Goal: Transaction & Acquisition: Book appointment/travel/reservation

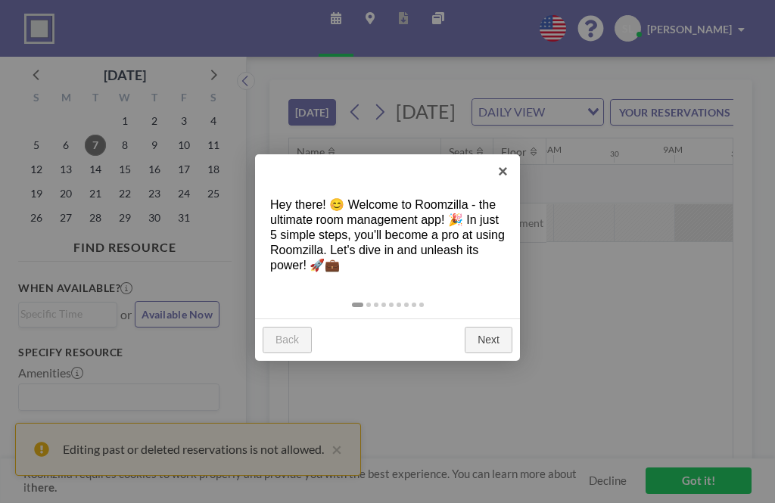
scroll to position [0, 1817]
click at [338, 457] on div at bounding box center [387, 251] width 775 height 503
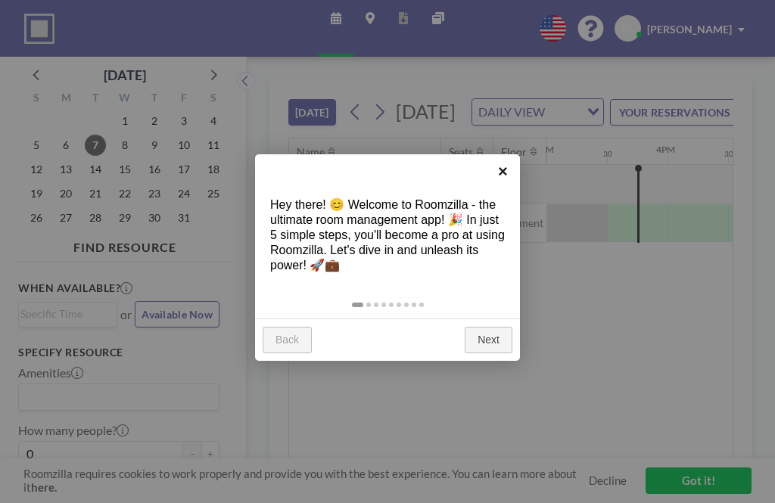
click at [500, 176] on link "×" at bounding box center [503, 171] width 34 height 34
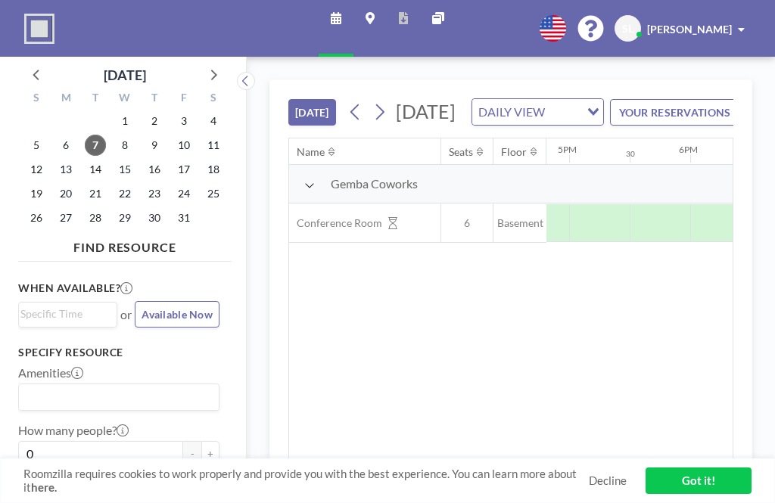
scroll to position [0, 2036]
click at [597, 486] on link "Decline" at bounding box center [608, 481] width 38 height 14
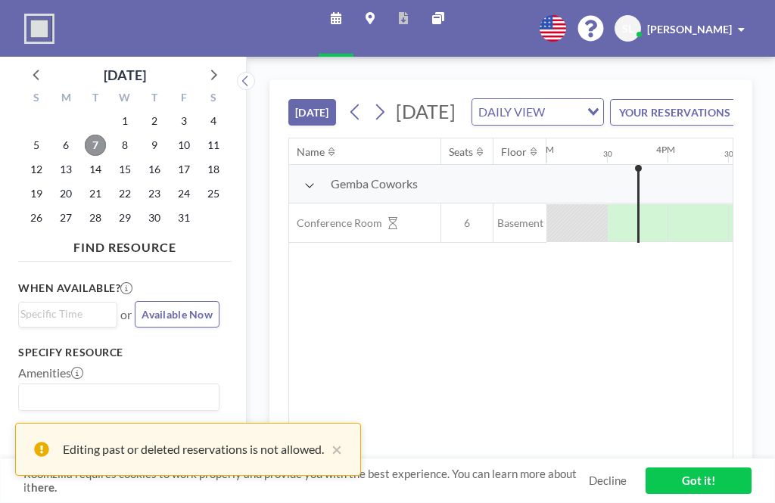
click at [92, 142] on span "7" at bounding box center [95, 145] width 21 height 21
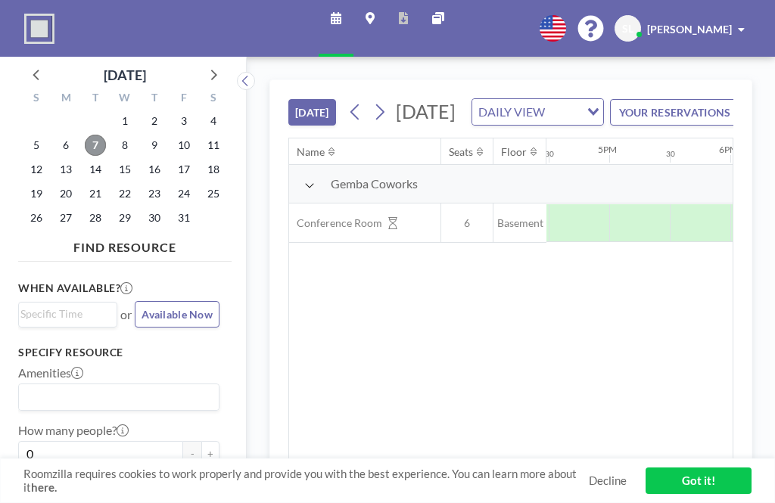
scroll to position [0, 1996]
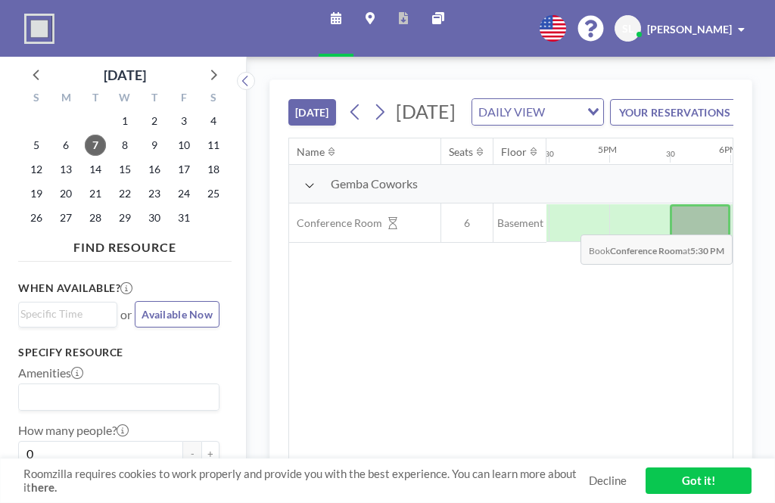
click at [698, 242] on div at bounding box center [700, 223] width 61 height 38
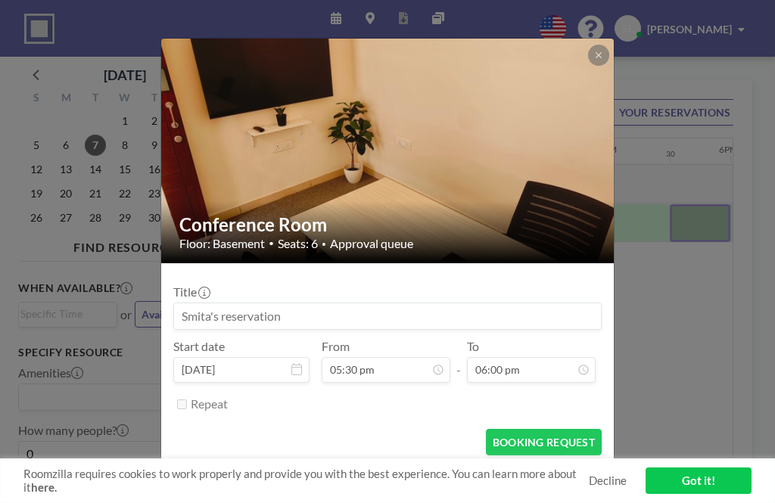
scroll to position [954, 0]
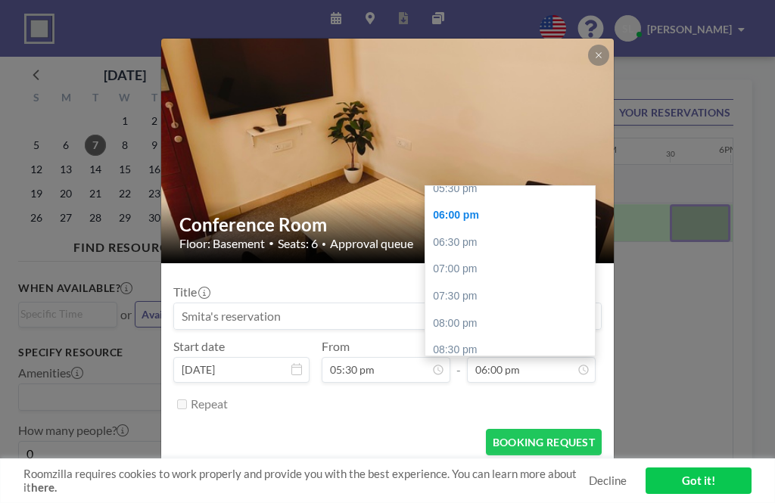
click at [475, 229] on div "06:30 pm" at bounding box center [512, 242] width 174 height 27
type input "06:30 pm"
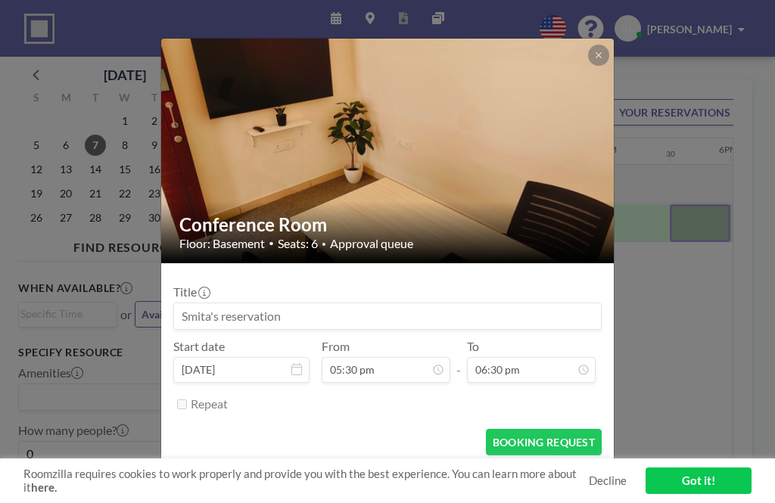
click at [565, 436] on button "BOOKING REQUEST" at bounding box center [544, 442] width 116 height 26
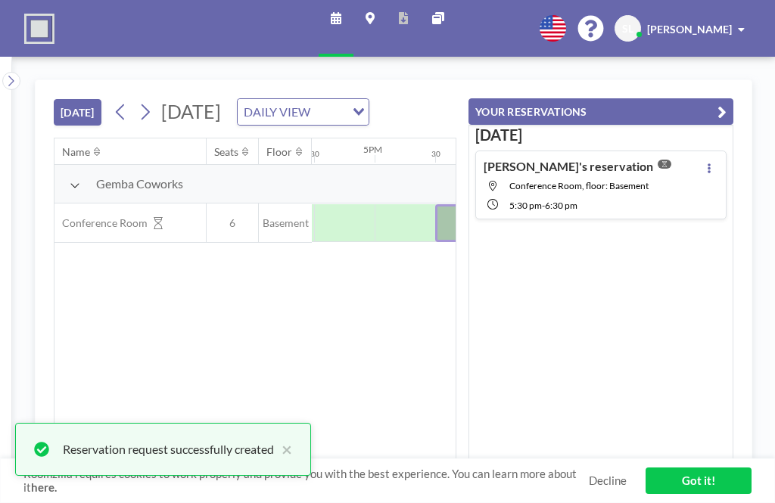
scroll to position [0, 1996]
